Goal: Task Accomplishment & Management: Use online tool/utility

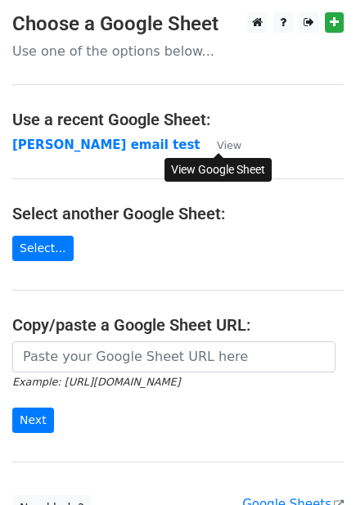
click at [228, 148] on small "View" at bounding box center [229, 145] width 25 height 12
click at [34, 243] on link "Select..." at bounding box center [42, 248] width 61 height 25
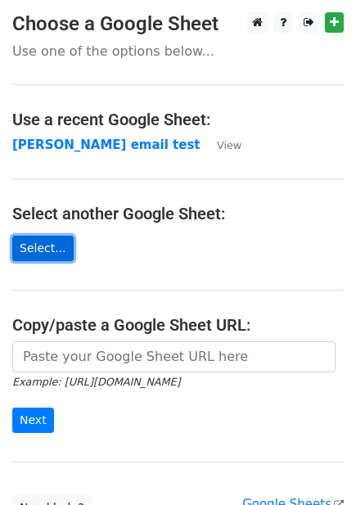
click at [38, 243] on link "Select..." at bounding box center [42, 248] width 61 height 25
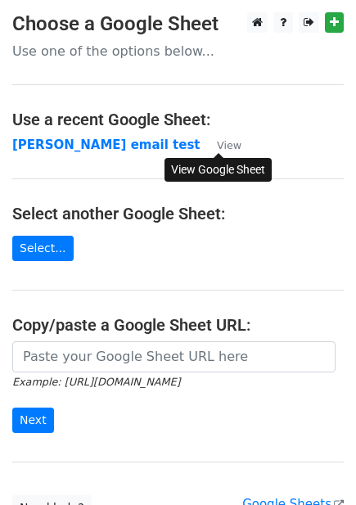
click at [226, 144] on small "View" at bounding box center [229, 145] width 25 height 12
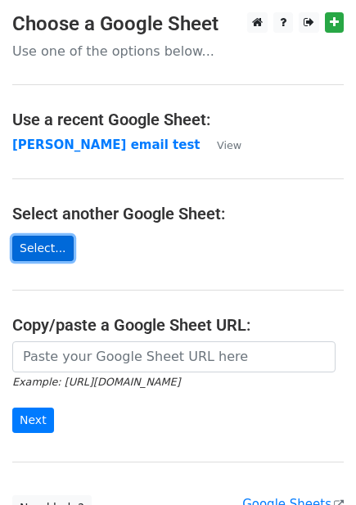
click at [36, 244] on link "Select..." at bounding box center [42, 248] width 61 height 25
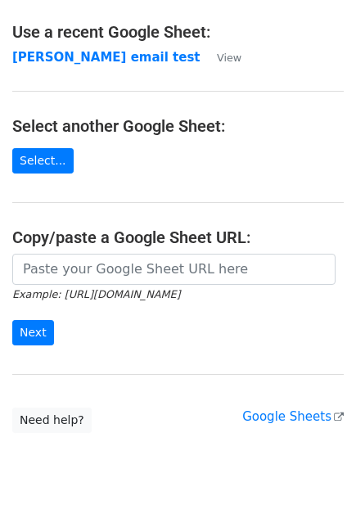
scroll to position [93, 0]
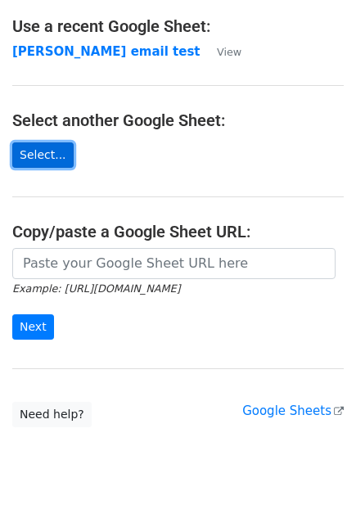
click at [43, 155] on link "Select..." at bounding box center [42, 154] width 61 height 25
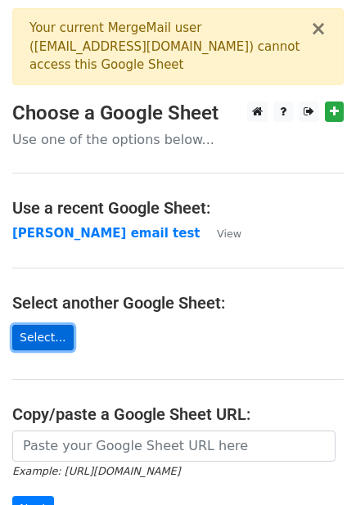
click at [35, 343] on link "Select..." at bounding box center [42, 337] width 61 height 25
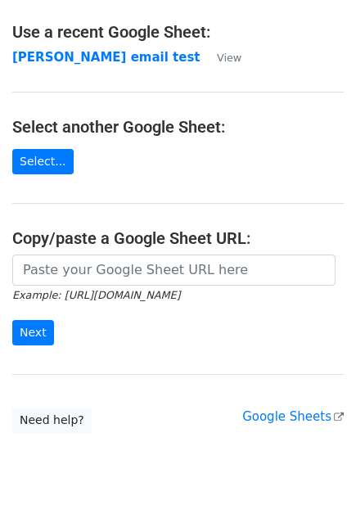
scroll to position [235, 0]
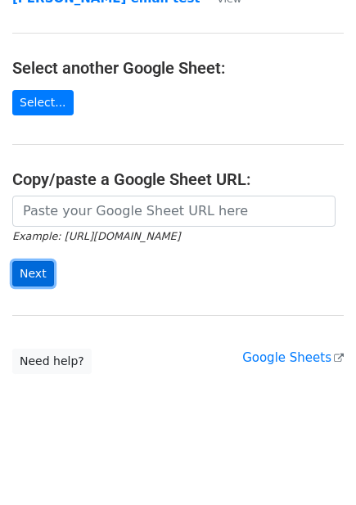
click at [34, 279] on input "Next" at bounding box center [33, 273] width 42 height 25
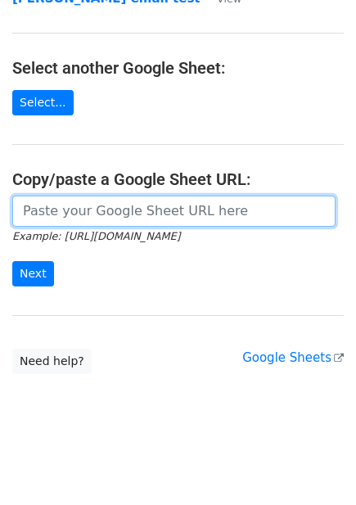
click at [70, 203] on input "url" at bounding box center [173, 211] width 323 height 31
type input "https://docs.google.com/spreadsheets/d/1ubJaHevF1_2vv3HtJ5DYyqmi9V3YOWfrUqCmze-…"
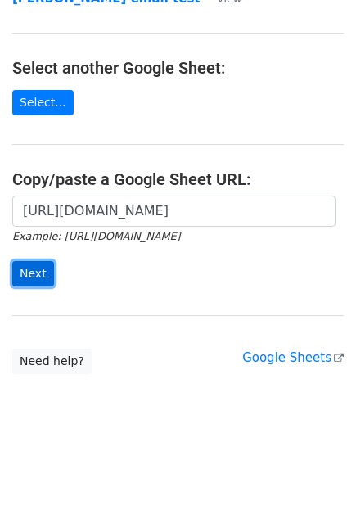
click at [34, 271] on input "Next" at bounding box center [33, 273] width 42 height 25
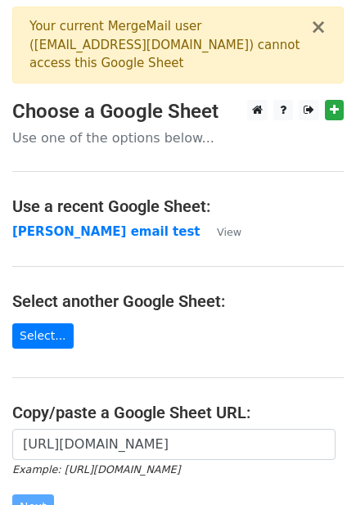
scroll to position [0, 0]
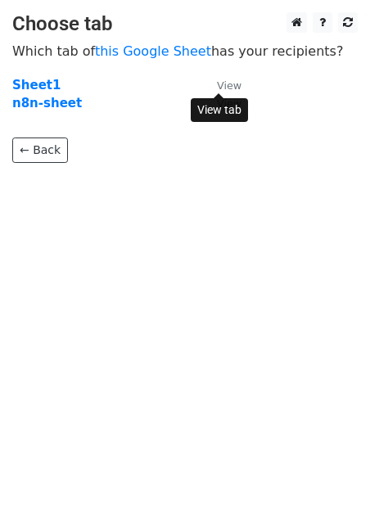
click at [228, 88] on small "View" at bounding box center [229, 85] width 25 height 12
click at [216, 214] on body "Choose tab Which tab of this Google Sheet has your recipients? Sheet1 View n8n-…" at bounding box center [185, 120] width 370 height 216
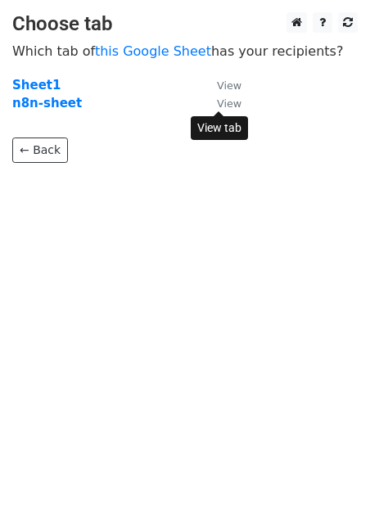
click at [228, 96] on link "View" at bounding box center [220, 103] width 41 height 15
